Goal: Navigation & Orientation: Understand site structure

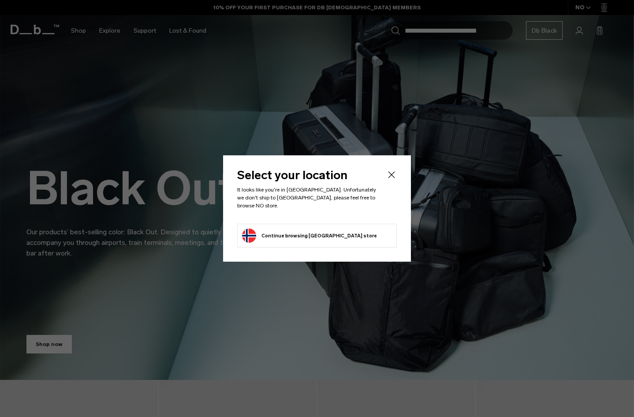
click at [389, 178] on body "Skip to content BUY NOW, PAY LATER WITH [PERSON_NAME] 10% OFF YOUR FIRST PURCHA…" at bounding box center [317, 208] width 634 height 417
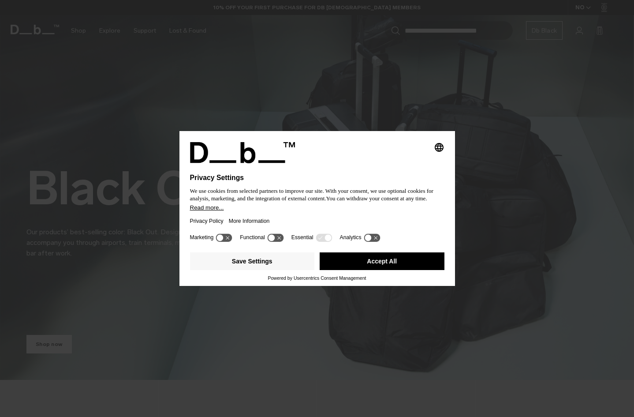
click at [133, 240] on div "Selecting an option will immediately change the language Privacy Settings We us…" at bounding box center [317, 208] width 634 height 417
click at [225, 238] on icon at bounding box center [224, 237] width 16 height 8
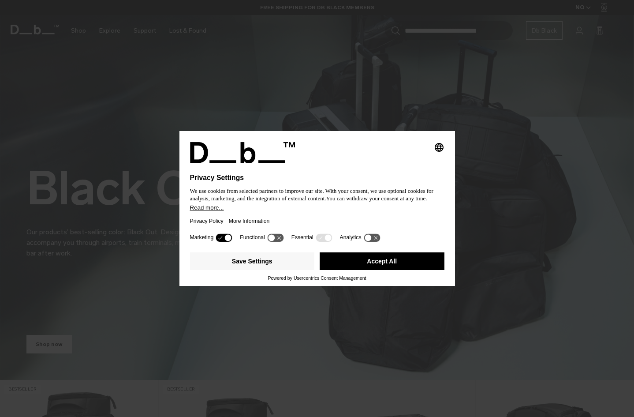
click at [222, 240] on icon at bounding box center [224, 237] width 16 height 8
click at [263, 264] on button "Save Settings" at bounding box center [252, 261] width 125 height 18
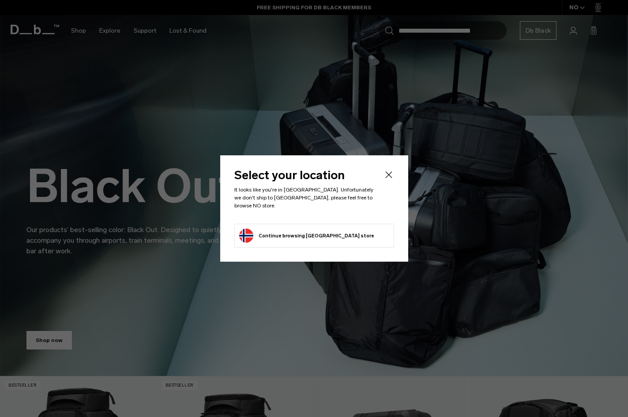
click at [390, 177] on icon "Close" at bounding box center [388, 174] width 11 height 11
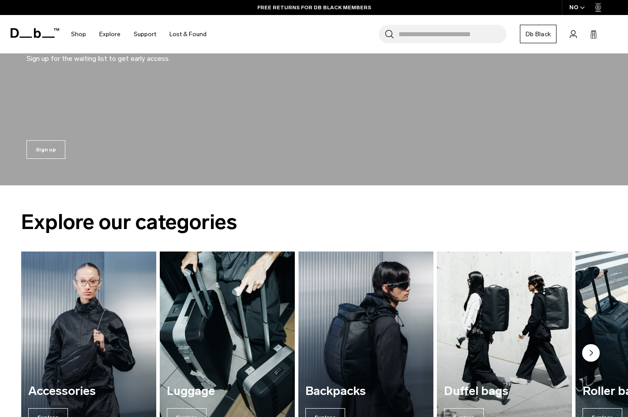
scroll to position [882, 0]
